Goal: Find specific page/section: Find specific page/section

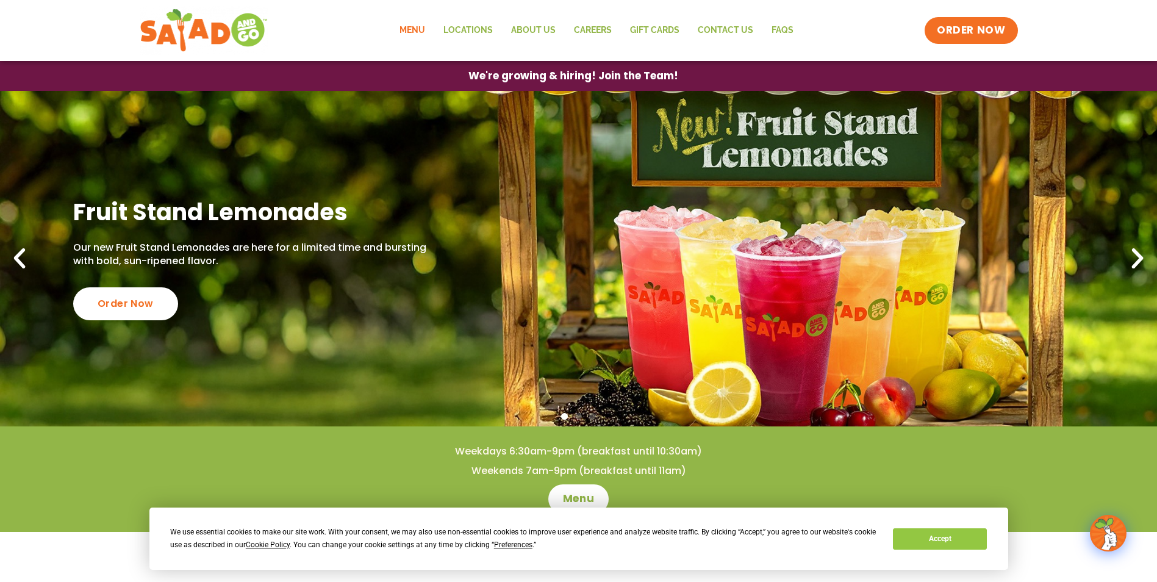
click at [425, 35] on link "Menu" at bounding box center [412, 30] width 44 height 28
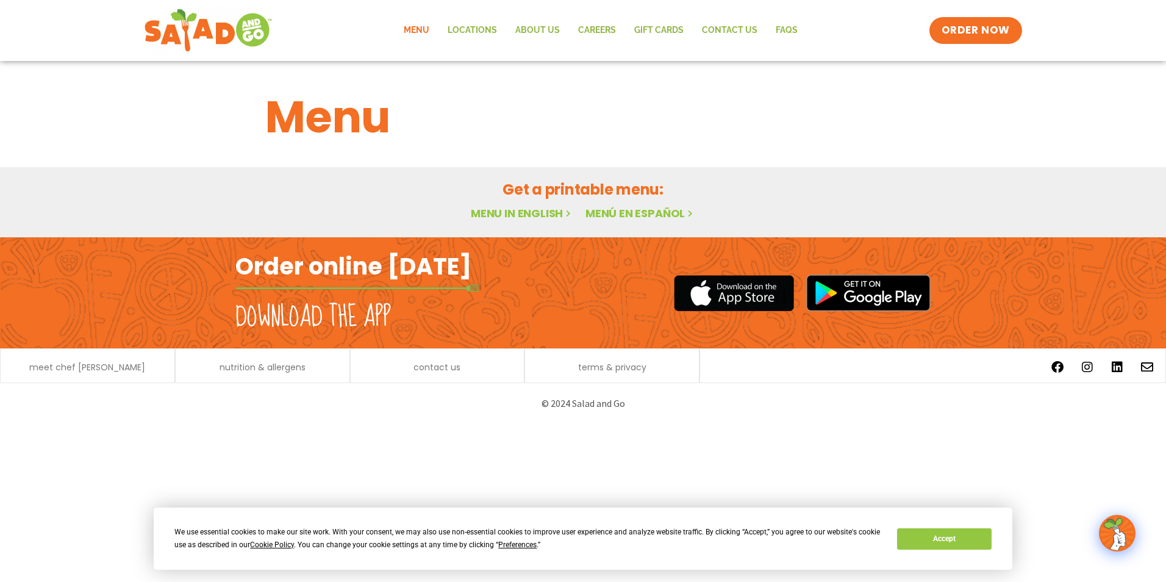
click at [550, 216] on link "Menu in English" at bounding box center [522, 213] width 102 height 15
click at [955, 545] on button "Accept" at bounding box center [944, 538] width 94 height 21
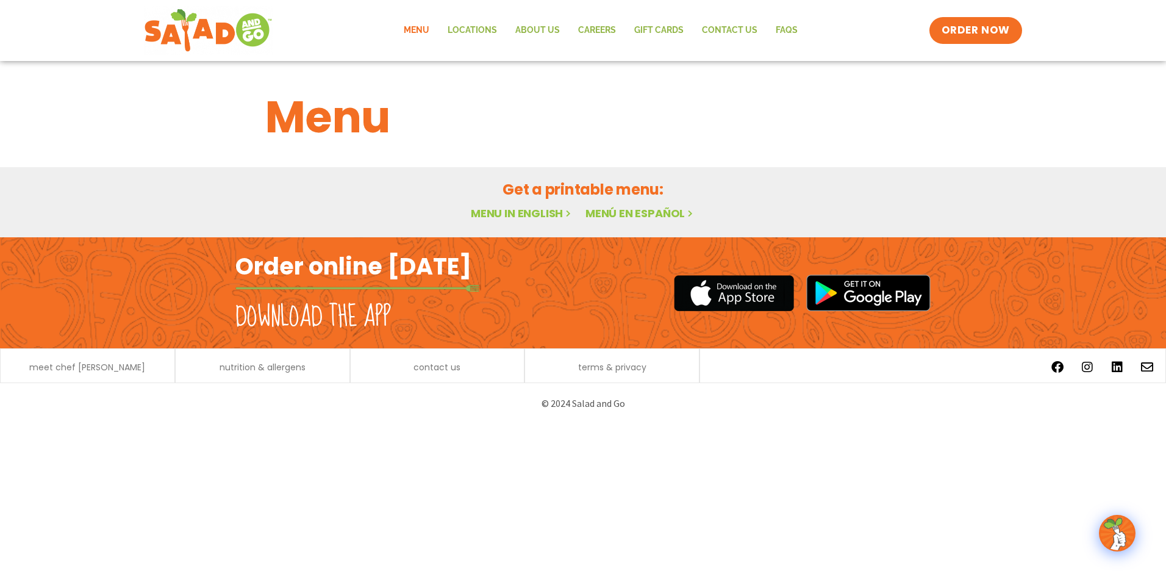
click at [538, 212] on link "Menu in English" at bounding box center [522, 213] width 102 height 15
click at [1106, 543] on img at bounding box center [1117, 533] width 34 height 34
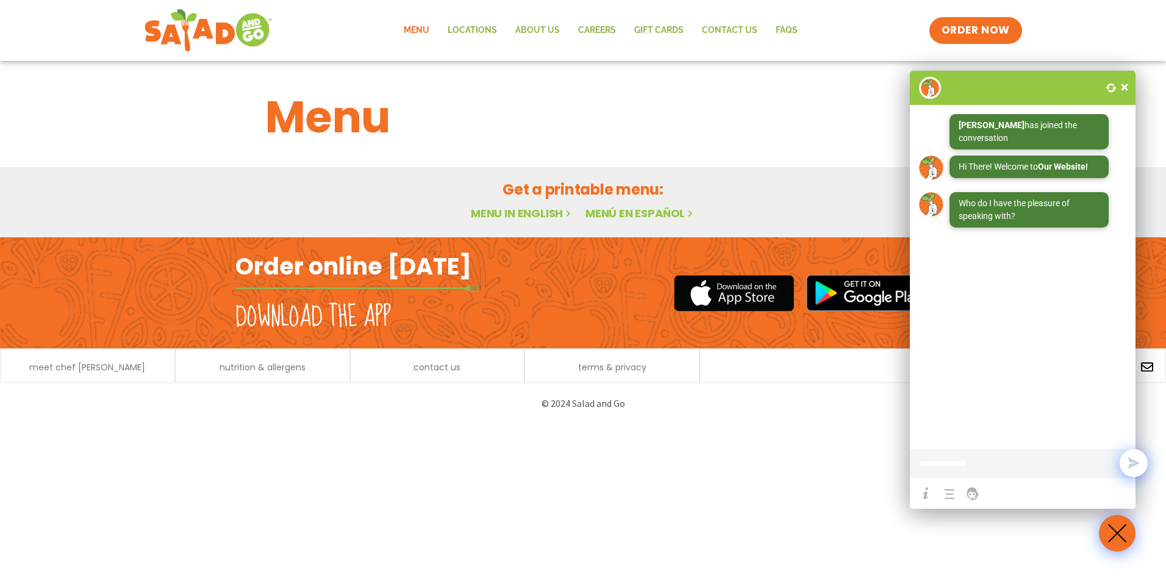
click at [564, 201] on div "Get a printable menu: Menu in English Menú en español" at bounding box center [583, 201] width 665 height 44
click at [1125, 83] on span at bounding box center [1124, 87] width 12 height 12
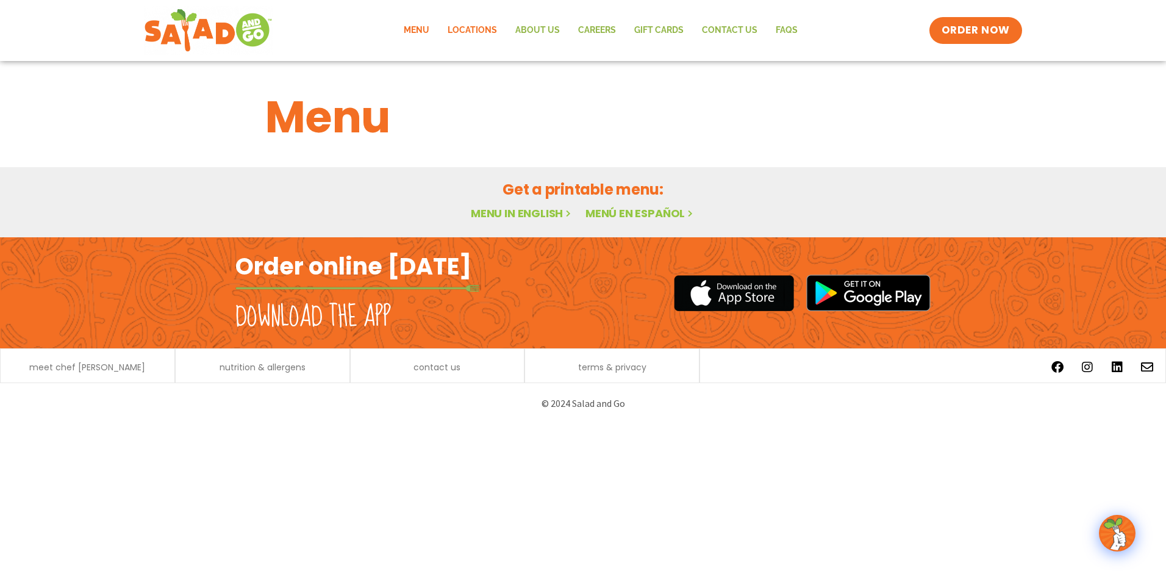
click at [488, 29] on link "Locations" at bounding box center [472, 30] width 68 height 28
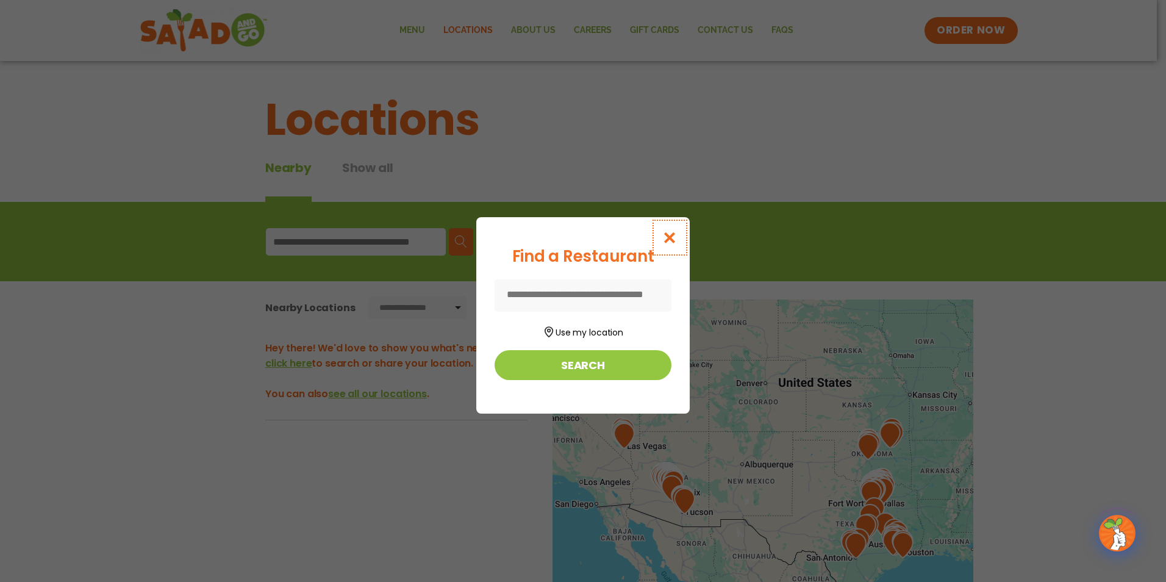
click at [685, 230] on button "Close modal" at bounding box center [670, 237] width 40 height 41
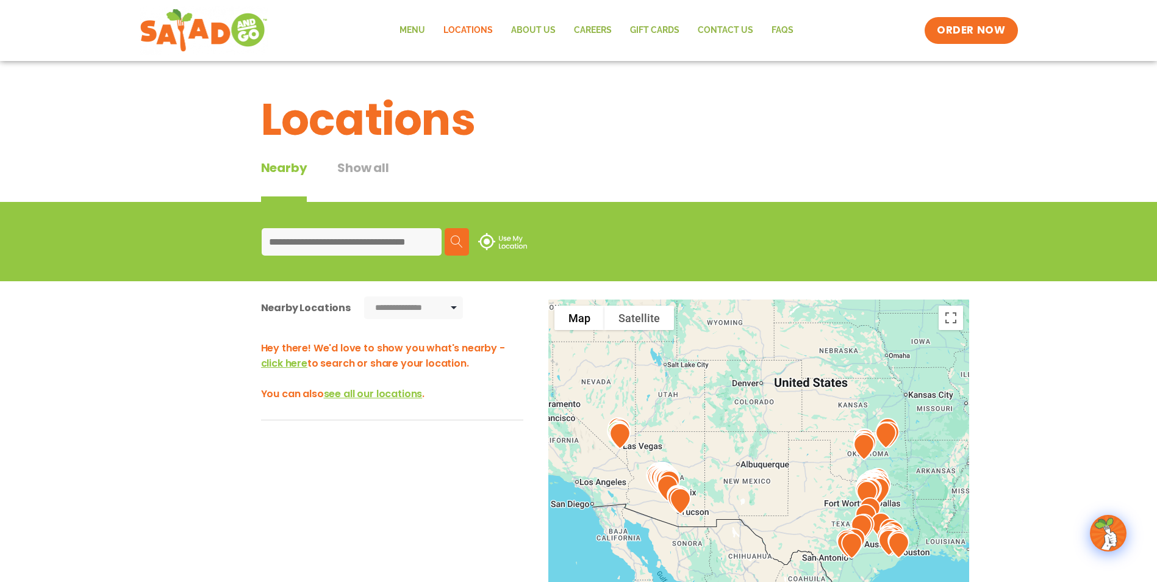
click at [352, 232] on input at bounding box center [352, 241] width 180 height 27
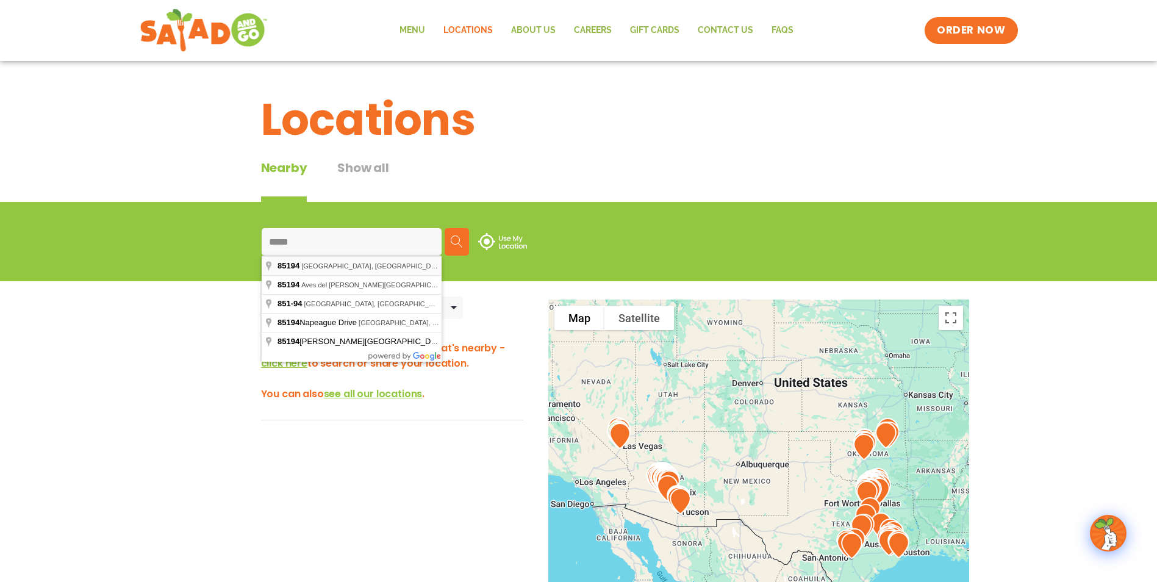
type input "**********"
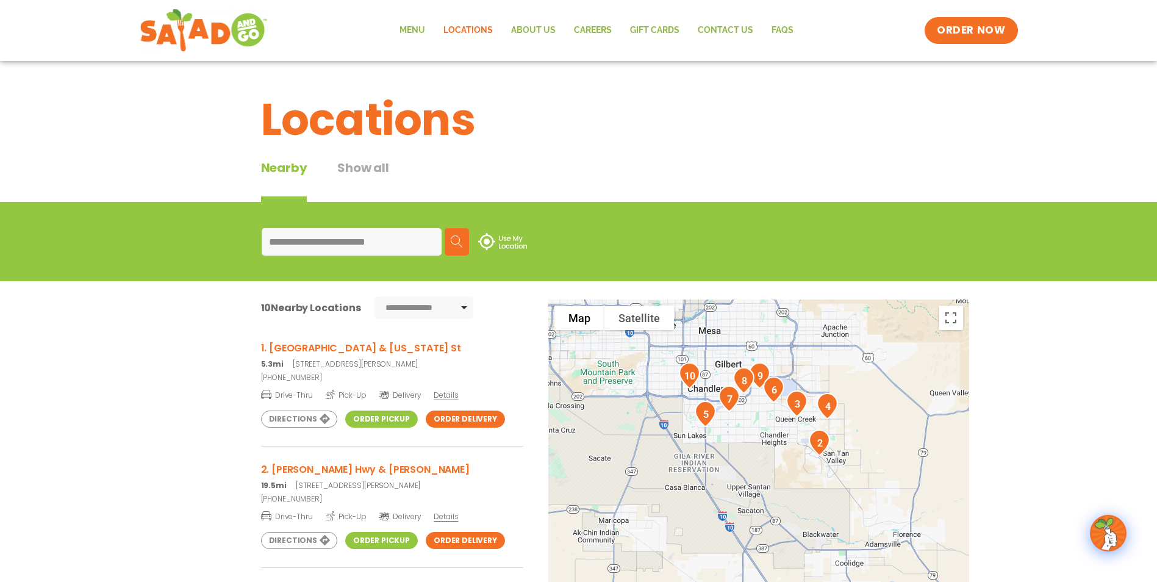
click at [338, 349] on h3 "1. Florence & Colorado St" at bounding box center [392, 347] width 262 height 15
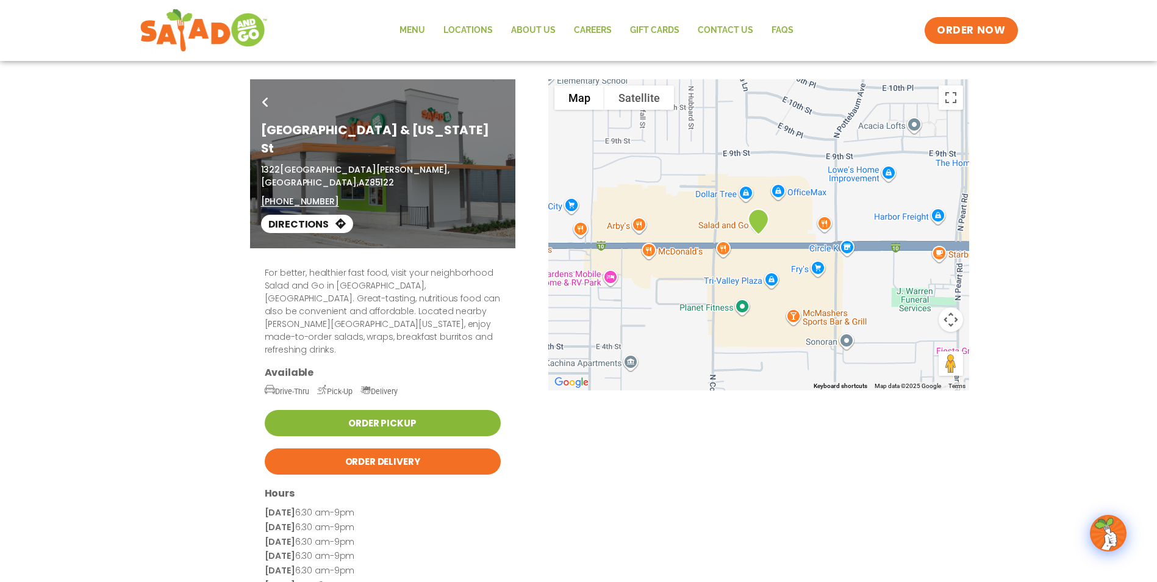
click at [400, 410] on link "Order Pickup" at bounding box center [383, 423] width 236 height 26
